Goal: Task Accomplishment & Management: Use online tool/utility

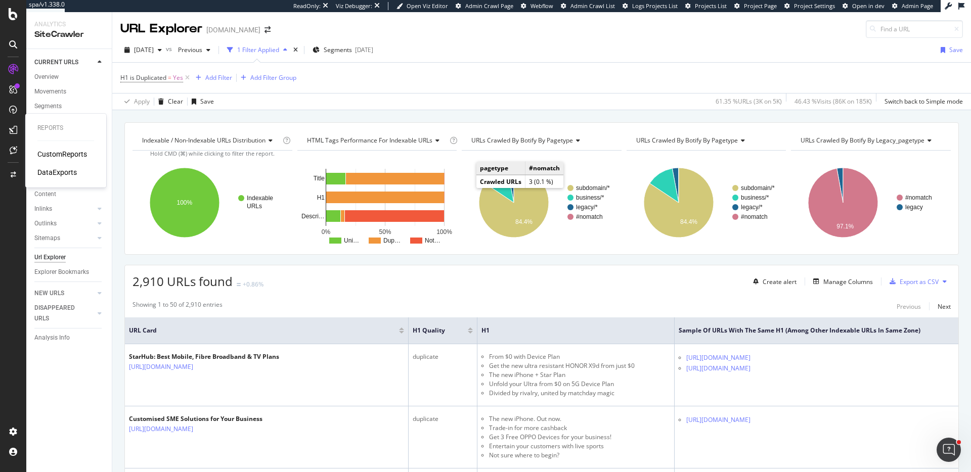
click at [63, 175] on div "DataExports" at bounding box center [56, 172] width 39 height 10
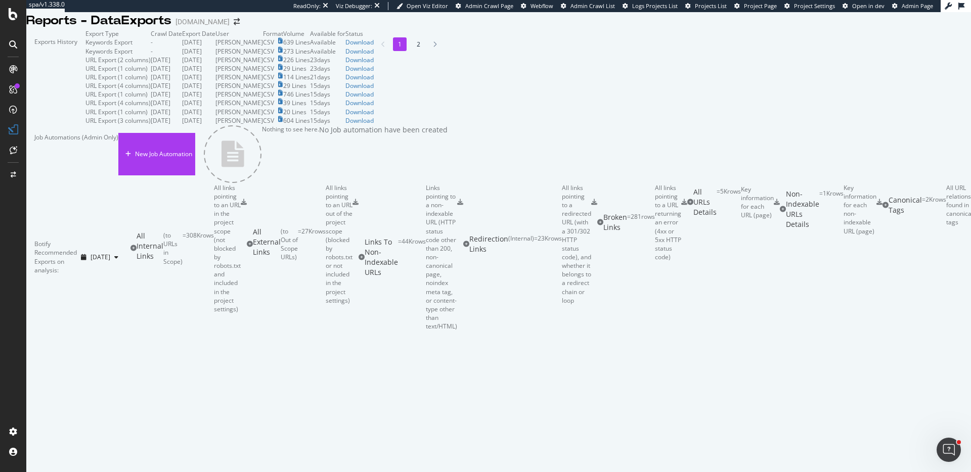
click at [412, 51] on li "2" at bounding box center [419, 44] width 14 height 14
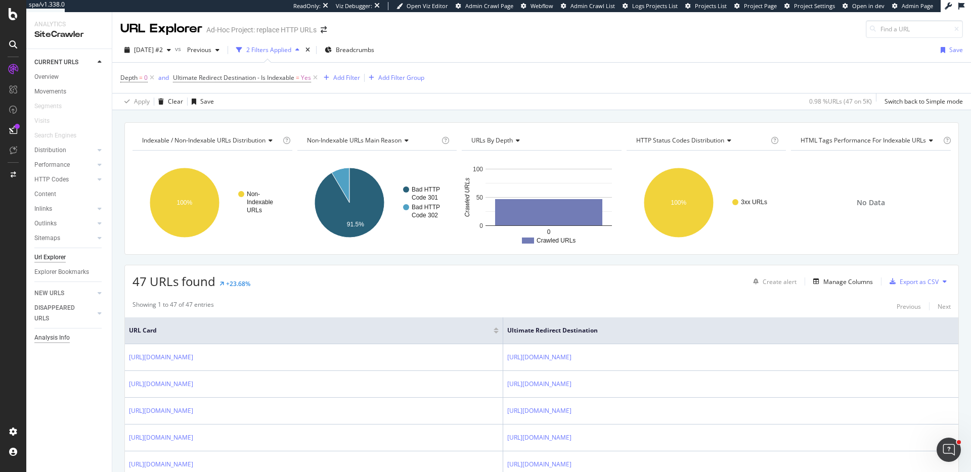
click at [56, 335] on div "Analysis Info" at bounding box center [51, 338] width 35 height 11
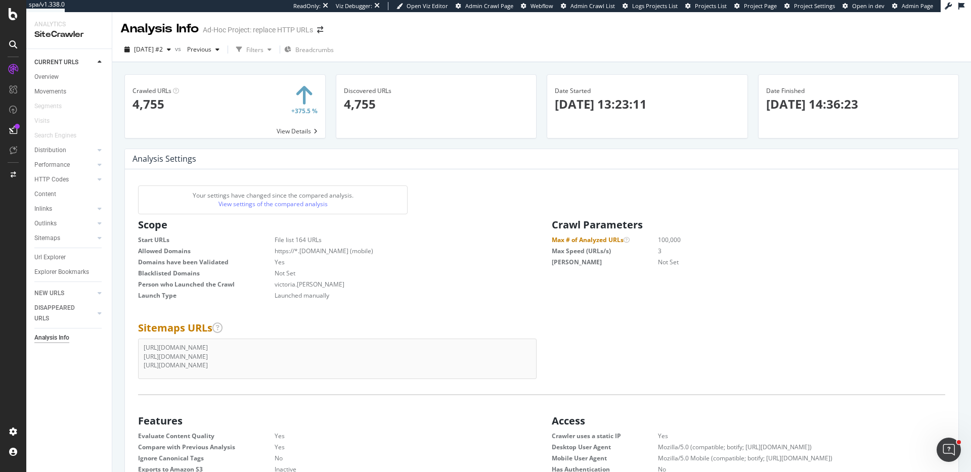
scroll to position [154, 386]
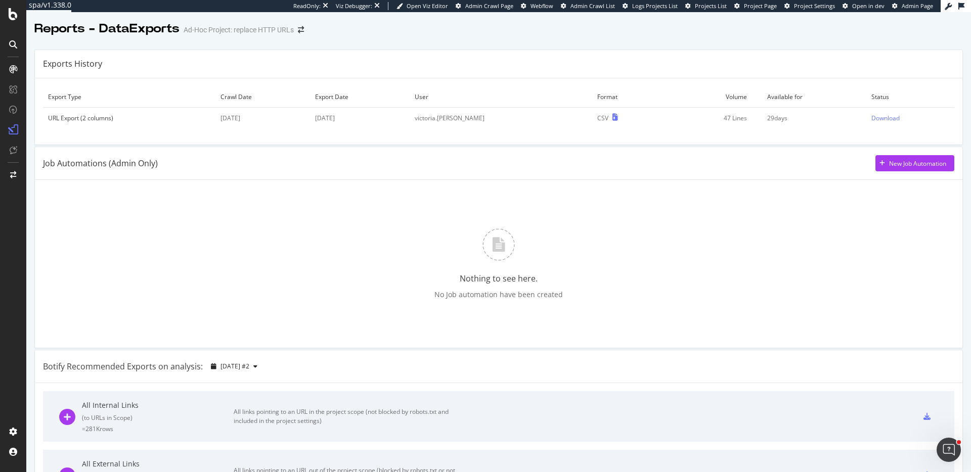
click at [15, 13] on icon at bounding box center [13, 14] width 9 height 12
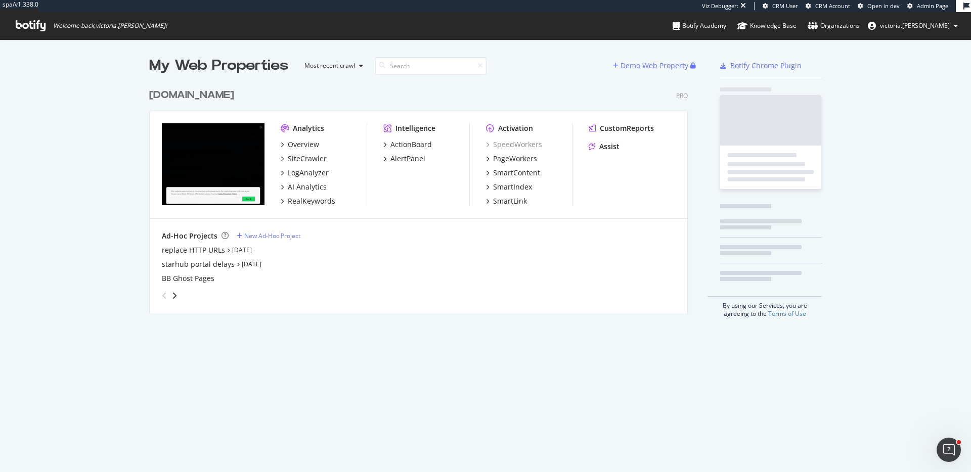
scroll to position [230, 539]
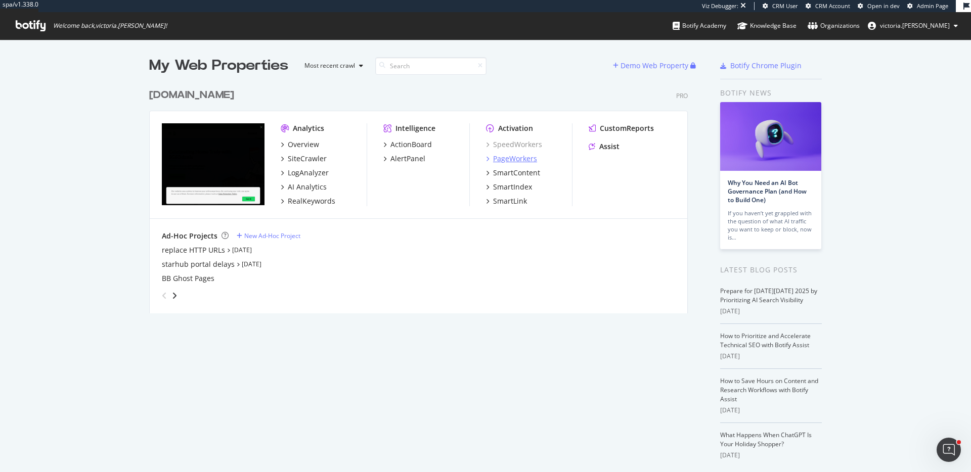
click at [513, 160] on div "PageWorkers" at bounding box center [515, 159] width 44 height 10
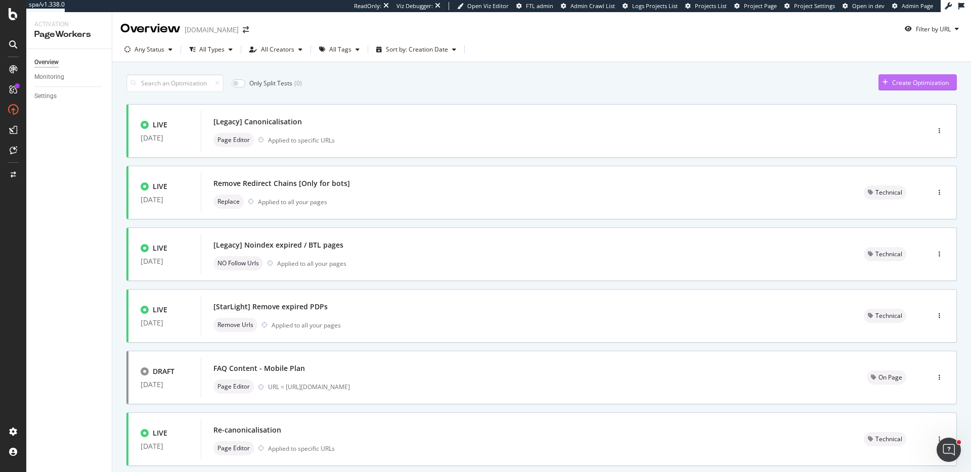
click at [906, 82] on div "Create Optimization" at bounding box center [920, 82] width 57 height 9
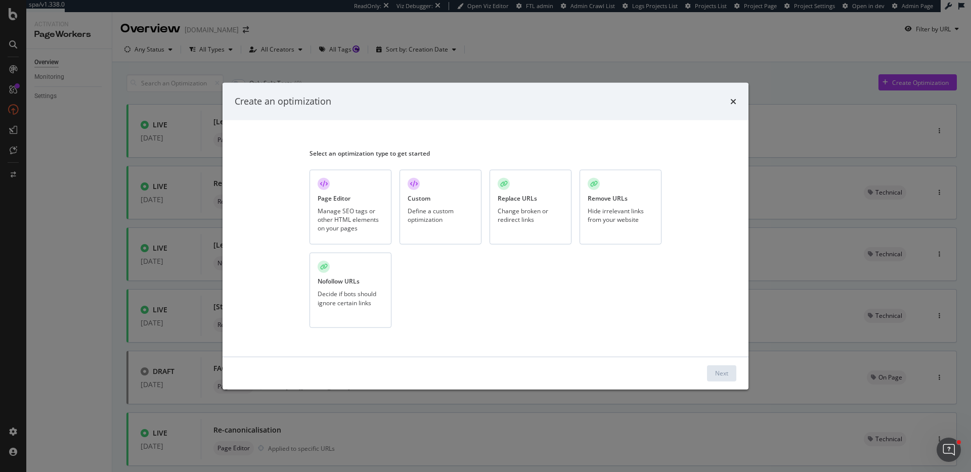
click at [519, 198] on div "Replace URLs" at bounding box center [517, 198] width 39 height 9
click at [723, 377] on div "Next" at bounding box center [721, 373] width 13 height 9
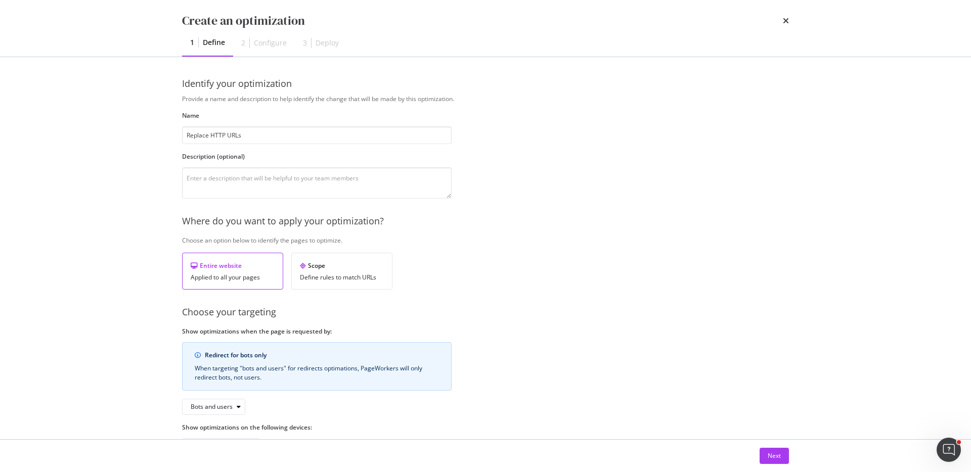
type input "Replace HTTP URLs"
click at [599, 328] on div "Provide a name and description to help identify the change that will be made by…" at bounding box center [485, 275] width 607 height 360
click at [344, 268] on div "Scope" at bounding box center [342, 265] width 84 height 9
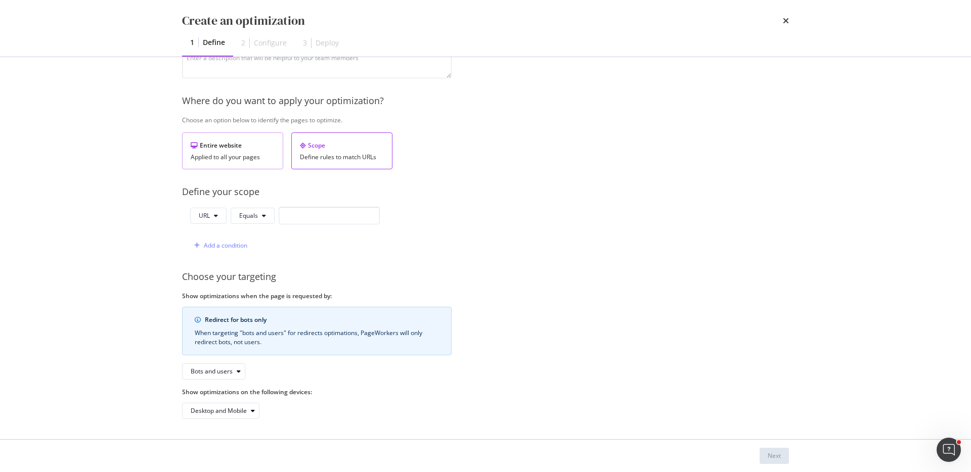
click at [213, 144] on div "Entire website" at bounding box center [233, 145] width 84 height 9
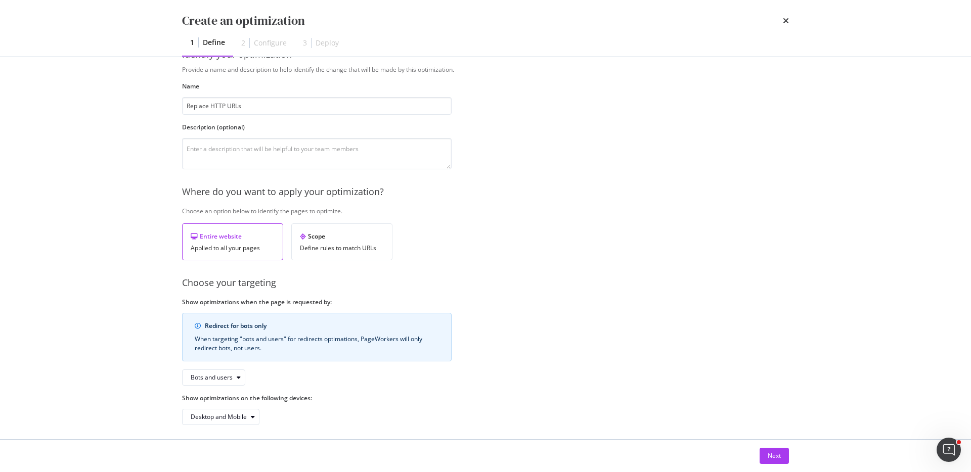
scroll to position [22, 0]
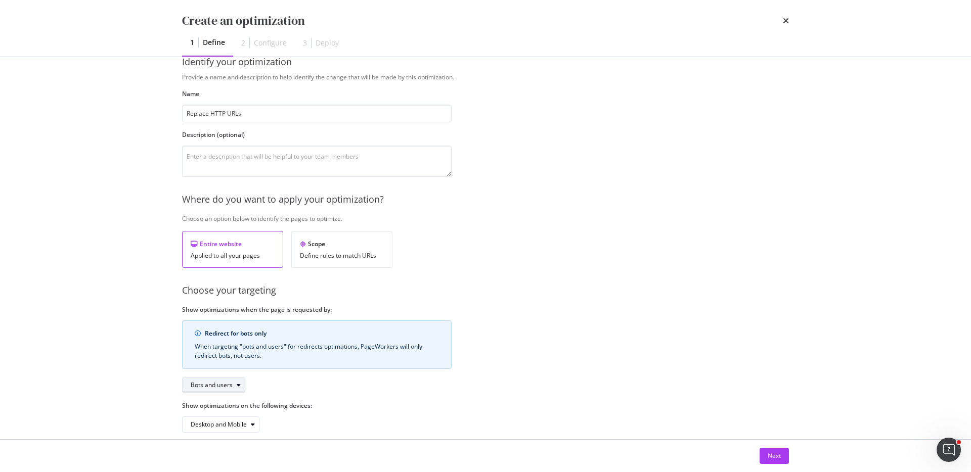
click at [223, 388] on div "Bots and users" at bounding box center [212, 385] width 42 height 6
click at [221, 413] on div "Bots only" at bounding box center [217, 419] width 60 height 13
click at [432, 399] on div "Provide a name and description to help identify the change that will be made by…" at bounding box center [485, 253] width 607 height 360
click at [771, 457] on div "Next" at bounding box center [774, 456] width 13 height 9
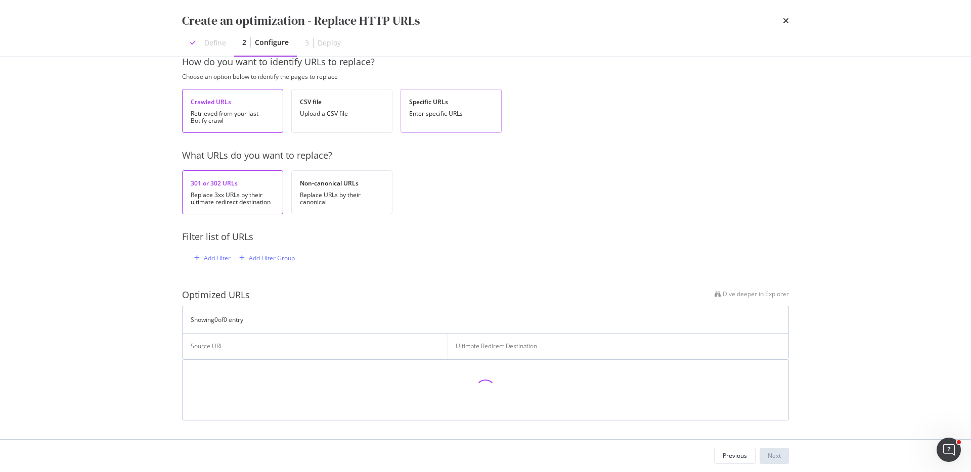
click at [433, 115] on div "Enter specific URLs" at bounding box center [451, 113] width 84 height 7
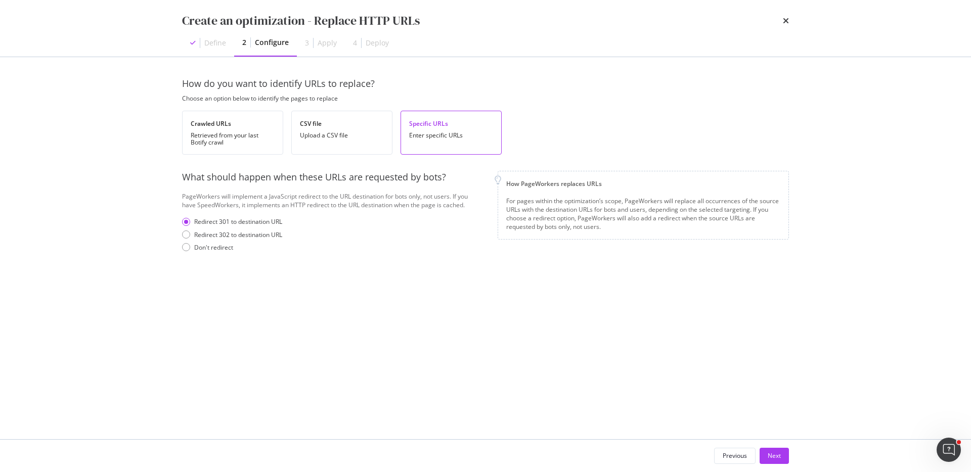
scroll to position [0, 0]
click at [316, 133] on div "Upload a CSV file" at bounding box center [342, 135] width 84 height 7
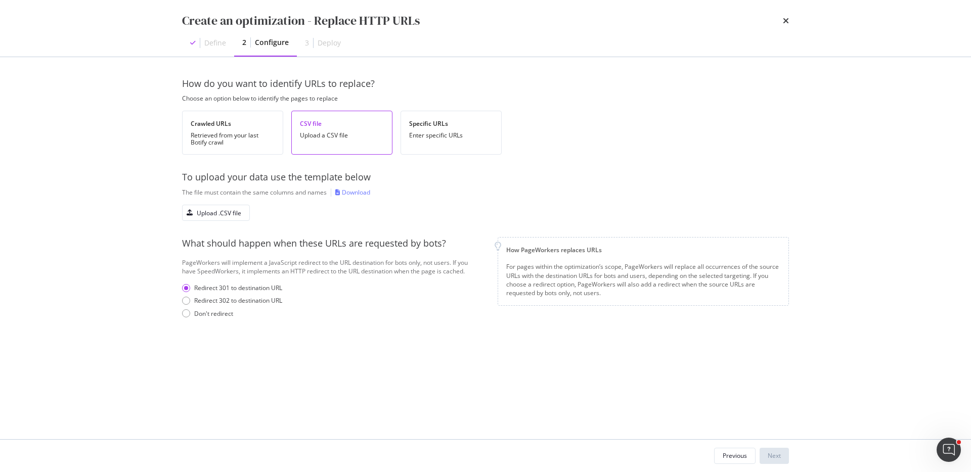
click at [362, 192] on div "Download" at bounding box center [356, 192] width 28 height 9
click at [695, 383] on div "How do you want to identify URLs to replace? Choose an option below to identify…" at bounding box center [485, 248] width 607 height 342
click at [319, 338] on div "How do you want to identify URLs to replace? Choose an option below to identify…" at bounding box center [485, 209] width 607 height 264
click at [224, 211] on div "Upload .CSV file" at bounding box center [219, 213] width 44 height 9
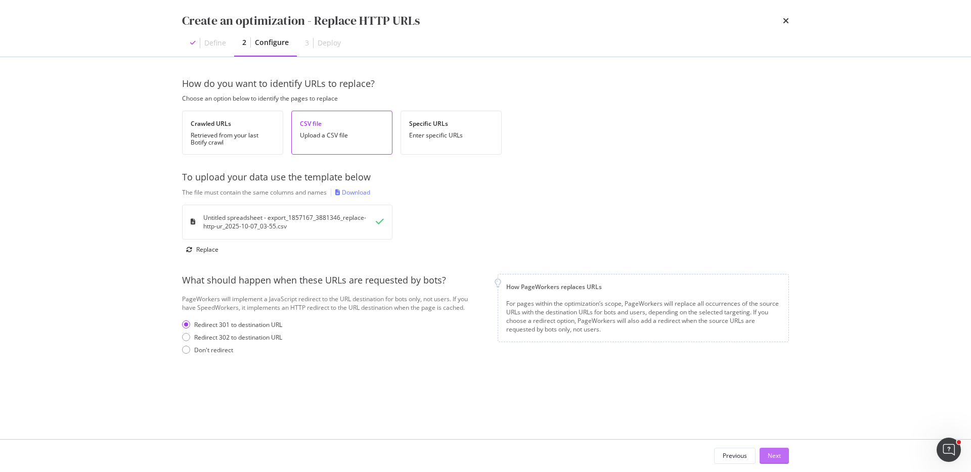
click at [777, 461] on div "Next" at bounding box center [774, 455] width 13 height 15
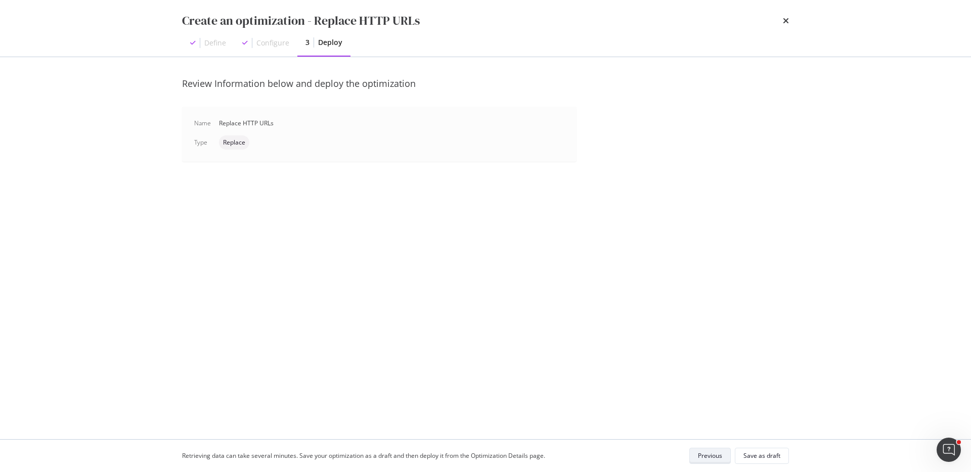
click at [713, 458] on div "Previous" at bounding box center [710, 456] width 24 height 9
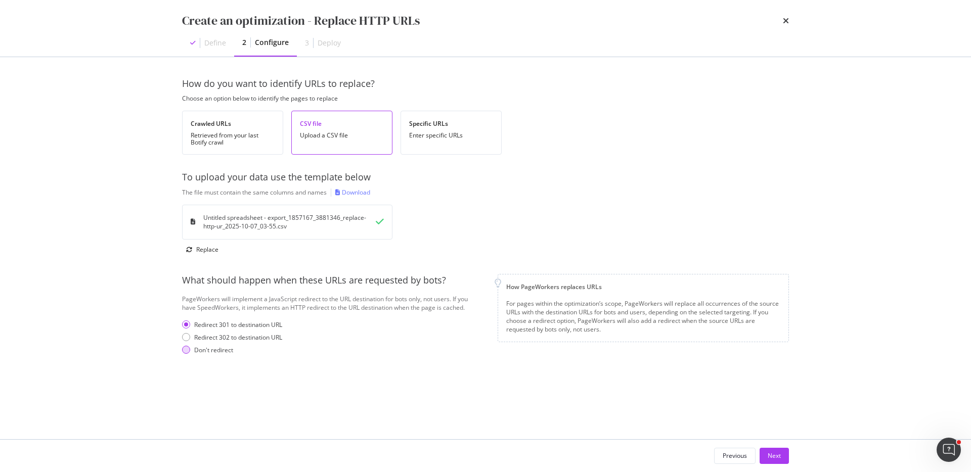
click at [219, 347] on div "Don't redirect" at bounding box center [213, 350] width 39 height 9
click at [770, 458] on div "Next" at bounding box center [774, 456] width 13 height 9
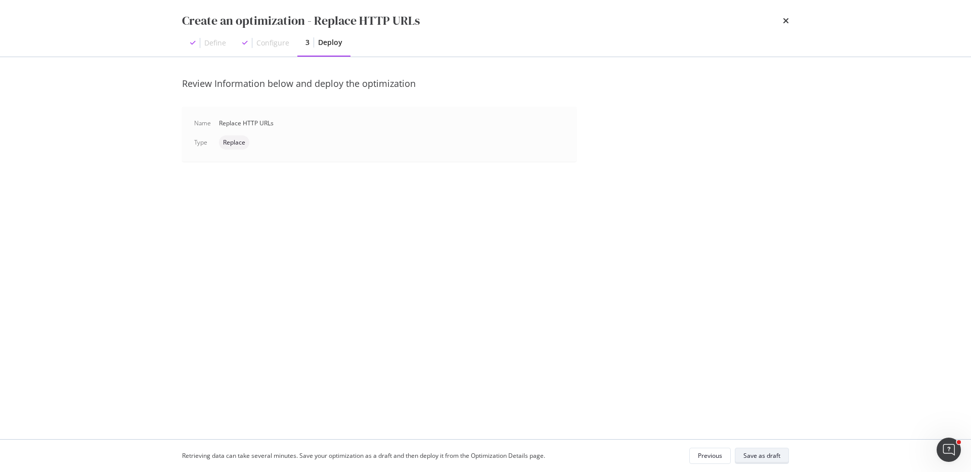
click at [771, 454] on div "Save as draft" at bounding box center [761, 456] width 37 height 9
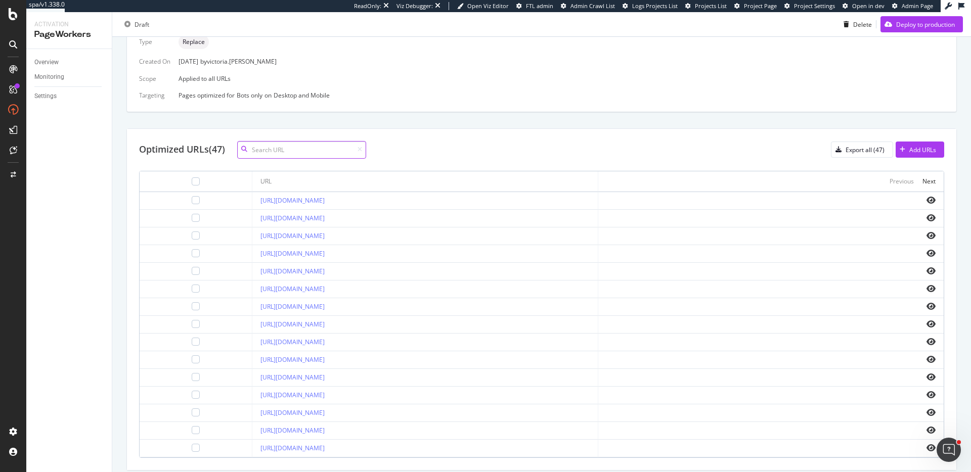
scroll to position [286, 0]
